Goal: Use online tool/utility: Utilize a website feature to perform a specific function

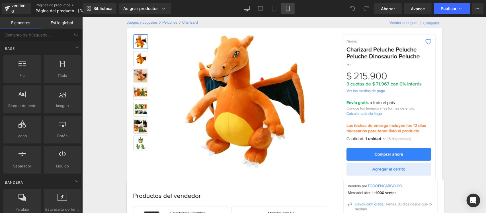
click at [288, 4] on link "Móvil" at bounding box center [288, 8] width 14 height 11
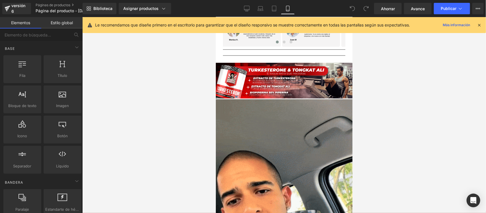
scroll to position [460, 0]
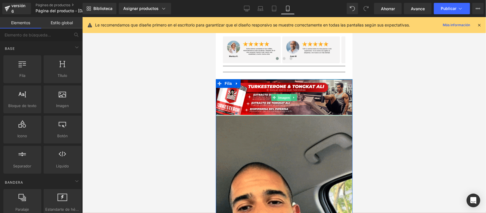
click at [283, 97] on font "Imagen" at bounding box center [284, 98] width 12 height 4
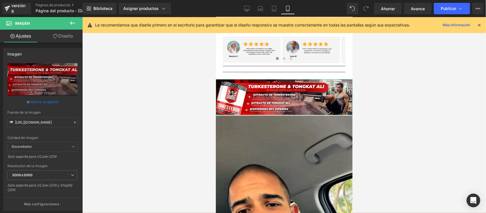
click at [69, 36] on font "Diseño" at bounding box center [65, 36] width 15 height 6
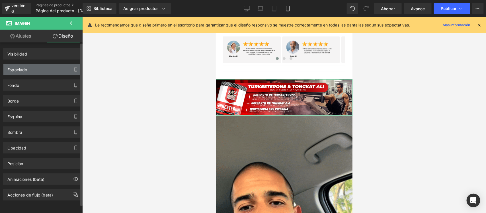
click at [52, 73] on div "Espaciado" at bounding box center [42, 69] width 78 height 11
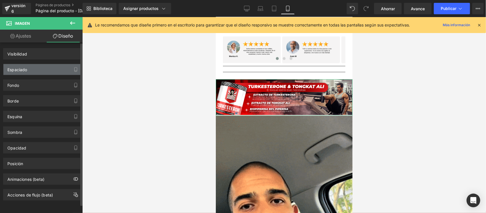
click at [52, 73] on div "Espaciado" at bounding box center [42, 69] width 78 height 11
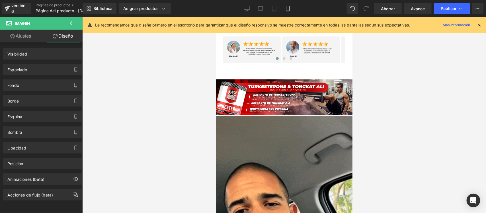
click at [481, 23] on icon at bounding box center [479, 25] width 5 height 5
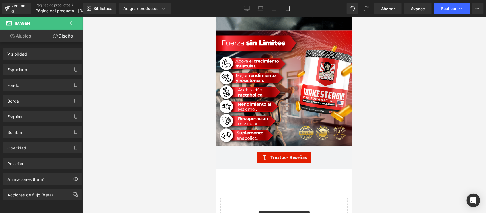
scroll to position [1545, 0]
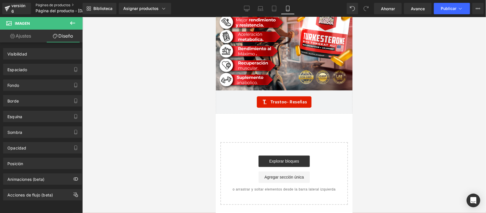
click at [48, 4] on font "Páginas de productos" at bounding box center [53, 5] width 35 height 4
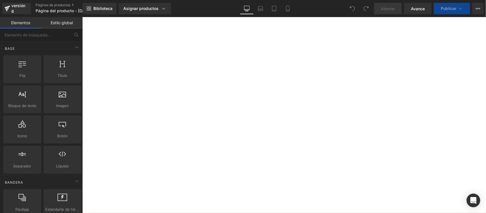
click at [288, 9] on icon at bounding box center [288, 9] width 6 height 6
